Goal: Obtain resource: Obtain resource

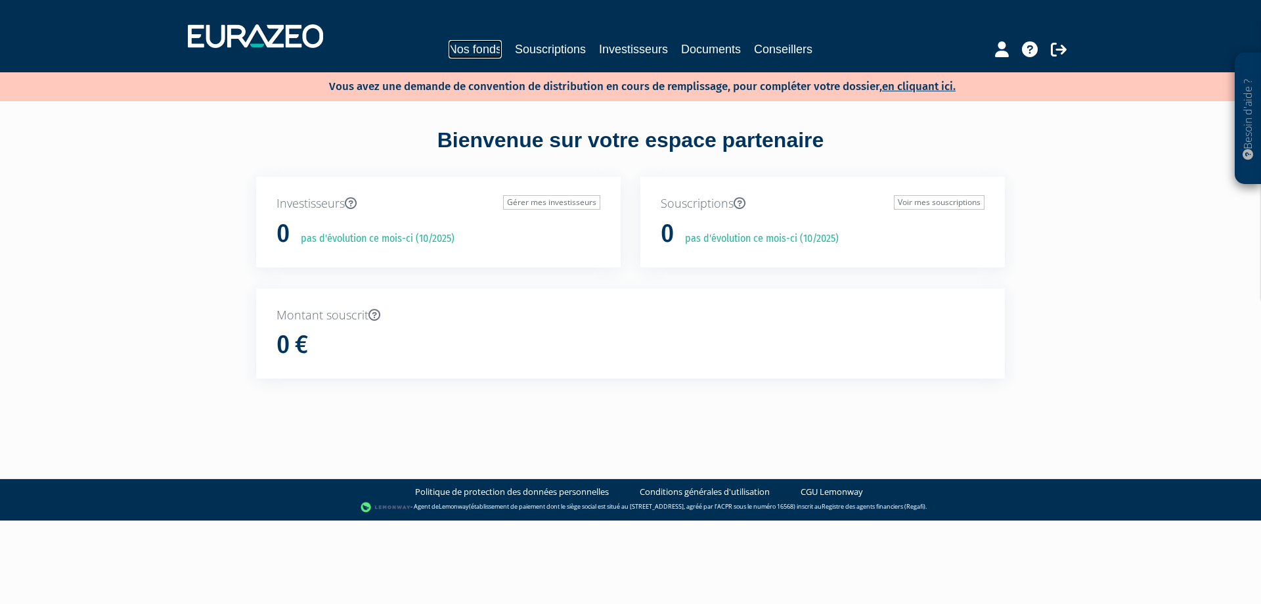
click at [471, 51] on link "Nos fonds" at bounding box center [475, 49] width 53 height 18
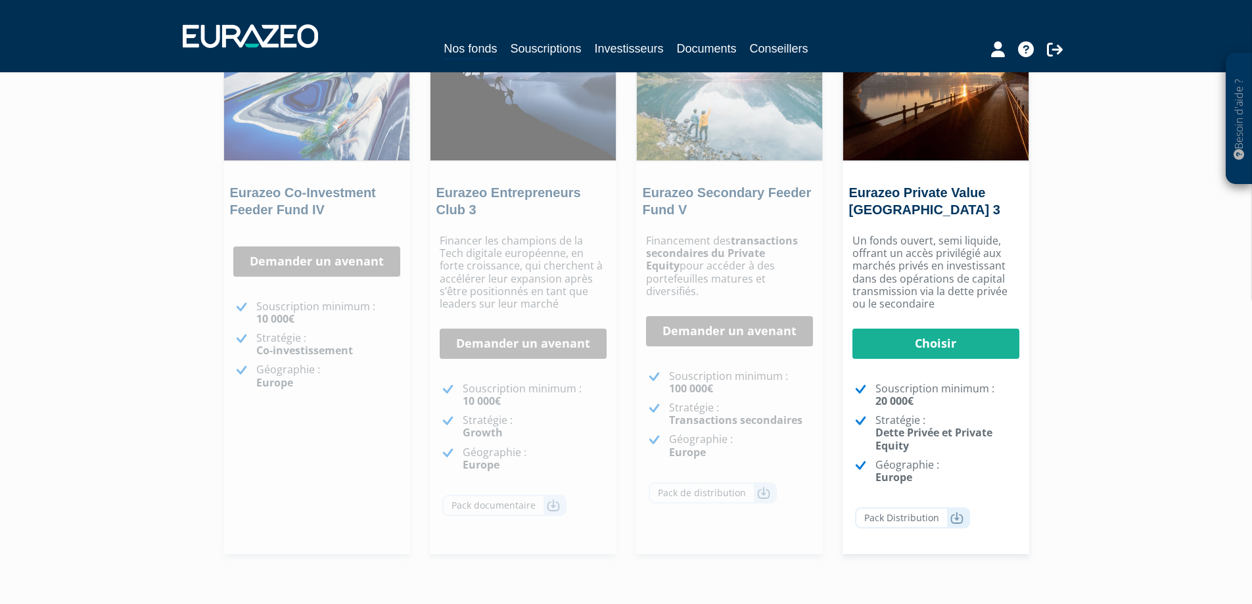
scroll to position [263, 0]
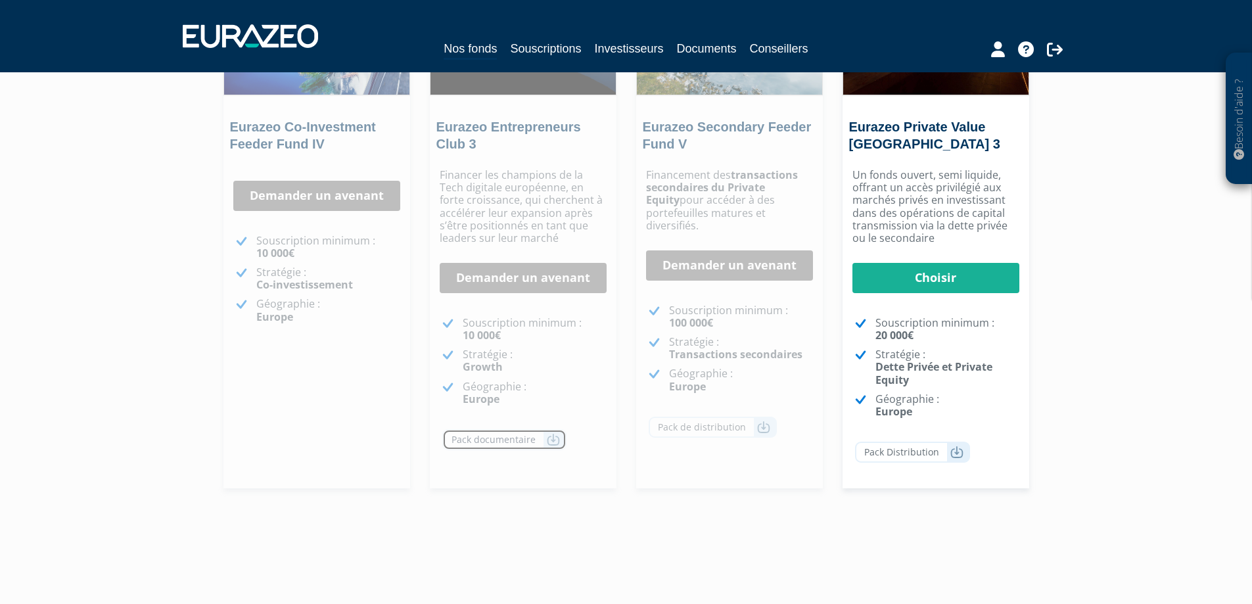
click at [489, 434] on link "Pack documentaire" at bounding box center [504, 439] width 124 height 21
